Goal: Communication & Community: Ask a question

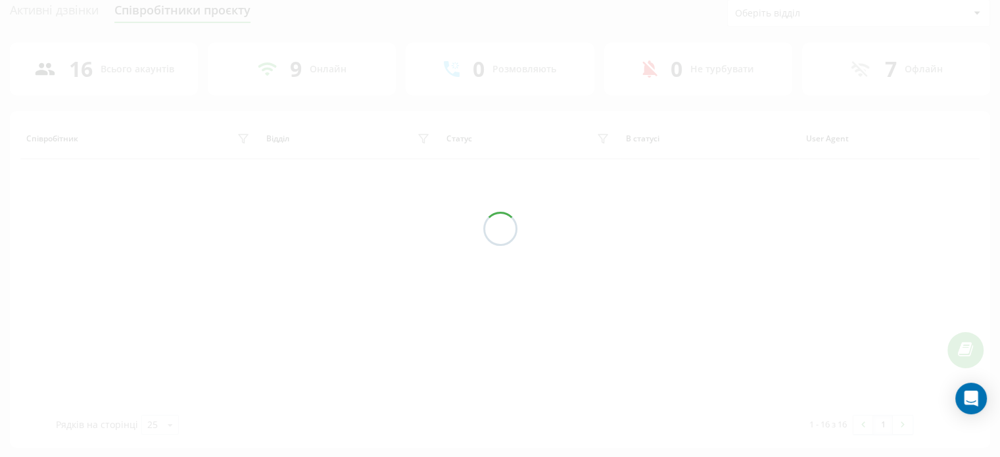
scroll to position [109, 0]
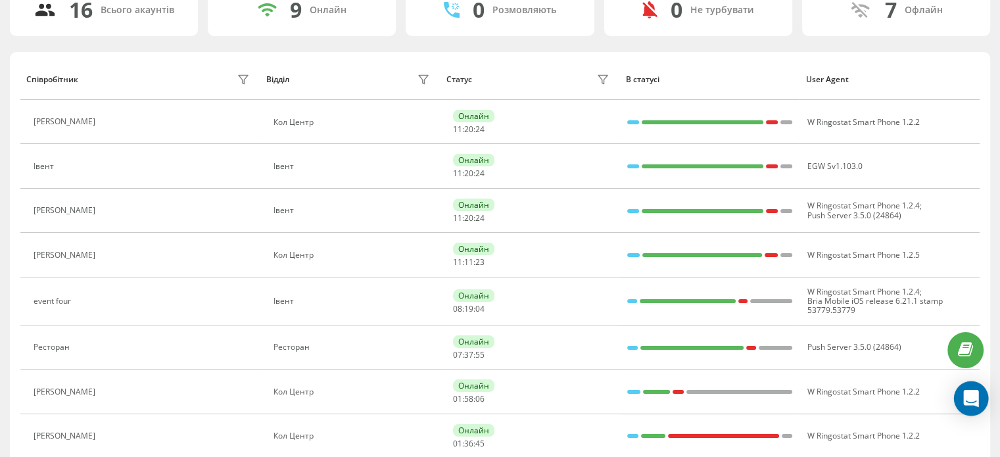
click at [970, 409] on div "Open Intercom Messenger" at bounding box center [971, 398] width 35 height 35
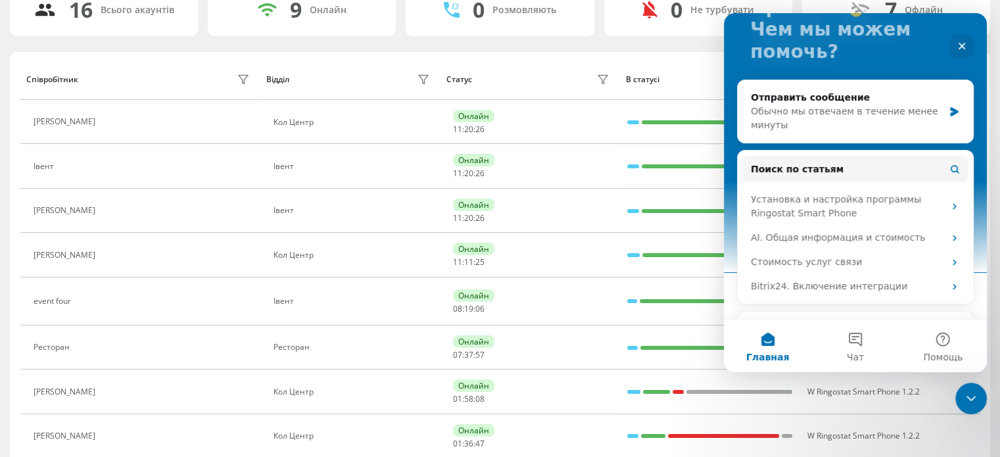
scroll to position [131, 0]
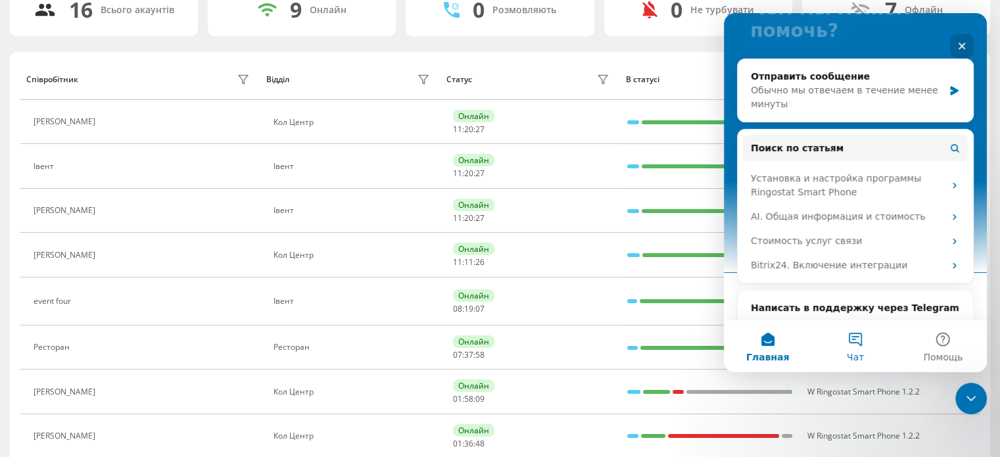
click at [857, 359] on span "Чат" at bounding box center [854, 356] width 17 height 9
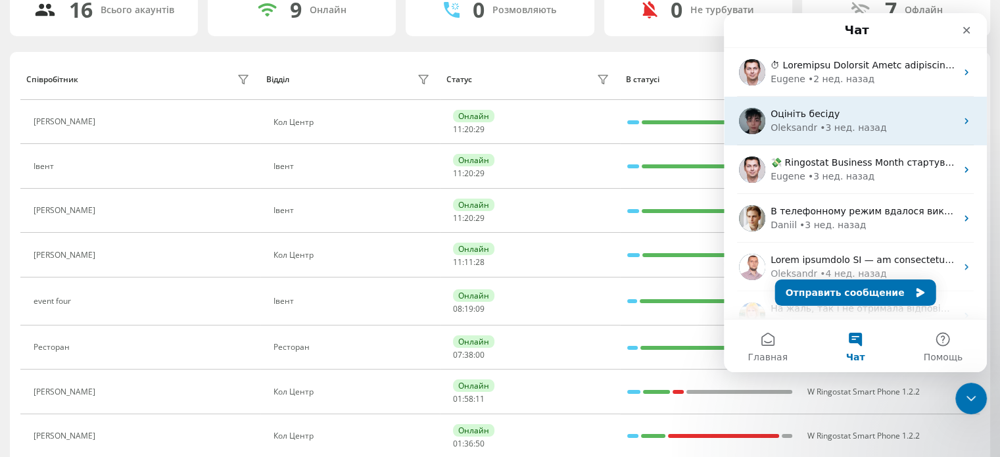
click at [877, 122] on div "[PERSON_NAME] • 3 нед. назад" at bounding box center [862, 128] width 185 height 14
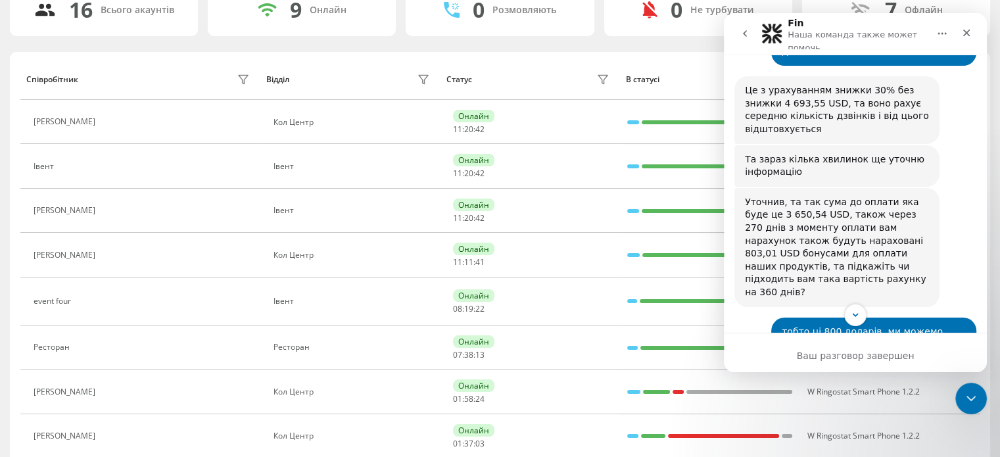
scroll to position [624, 0]
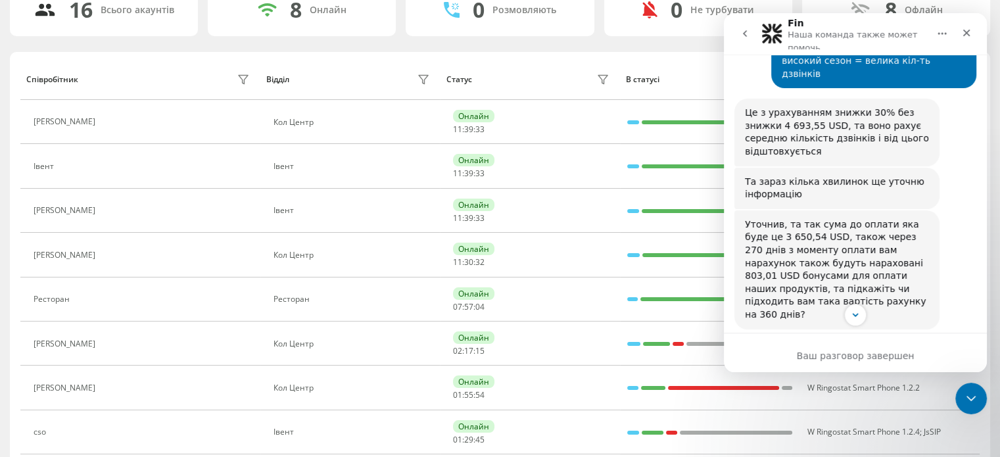
click at [843, 25] on div "Fin Наша команда также может помочь" at bounding box center [857, 33] width 141 height 31
click at [747, 34] on icon "go back" at bounding box center [744, 33] width 11 height 11
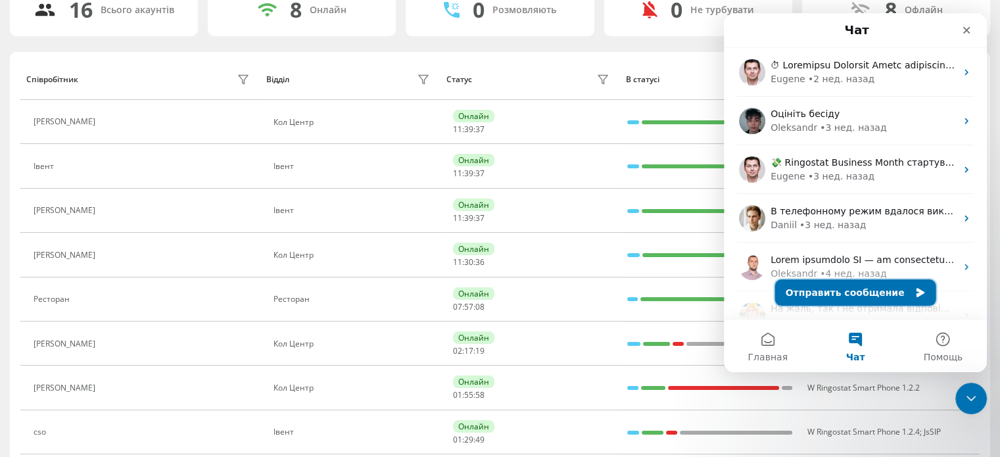
click at [856, 287] on button "Отправить сообщение" at bounding box center [855, 292] width 161 height 26
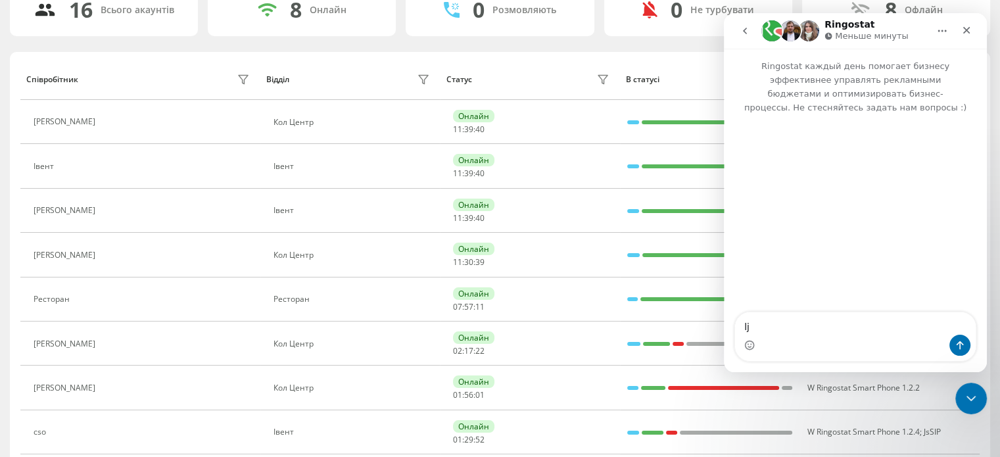
type textarea "l"
type textarea "о"
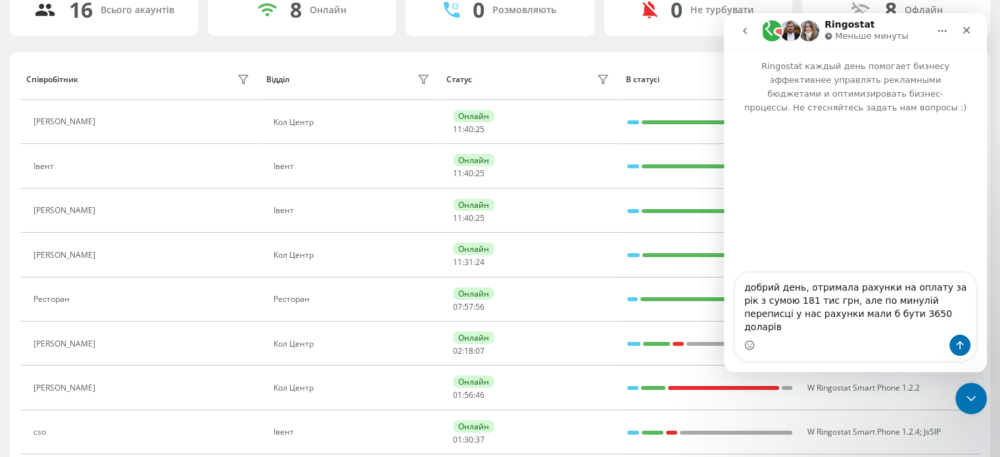
type textarea "добрий день, отримала рахунки на оплату за рік з сумою 181 тис грн, але по мину…"
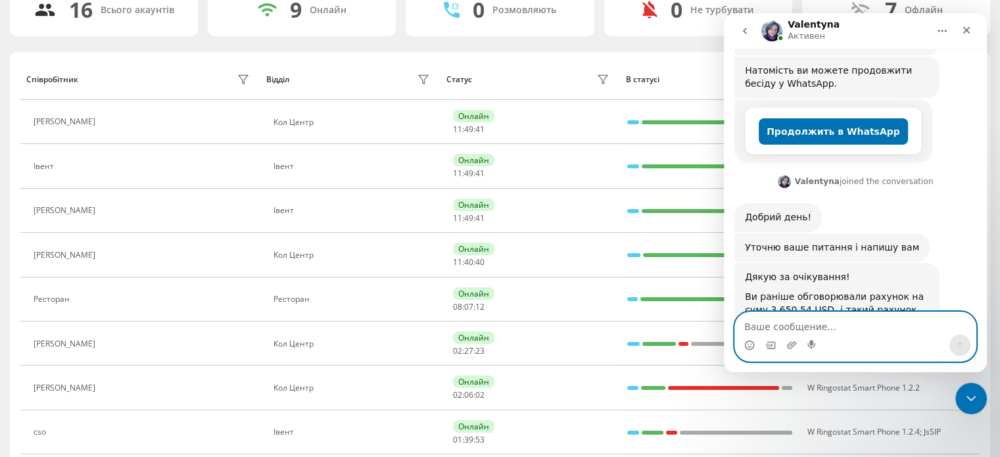
scroll to position [368, 0]
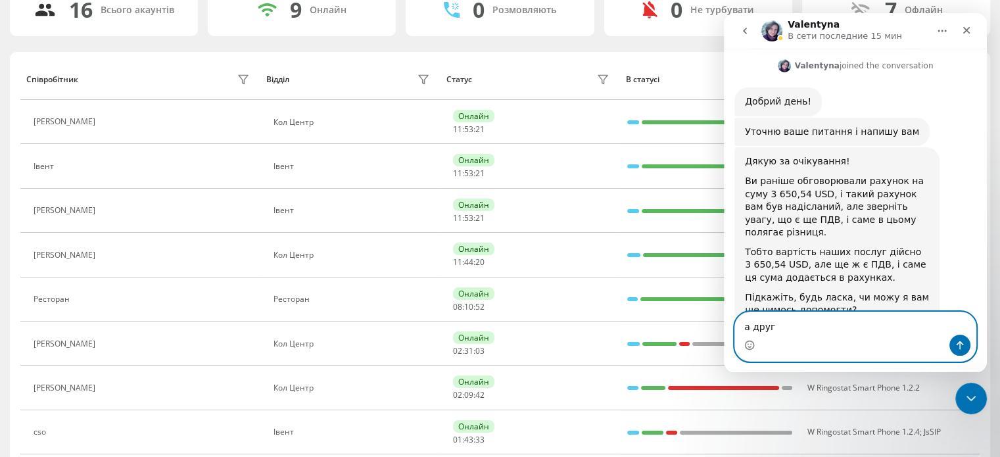
type textarea "а други"
